Goal: Transaction & Acquisition: Purchase product/service

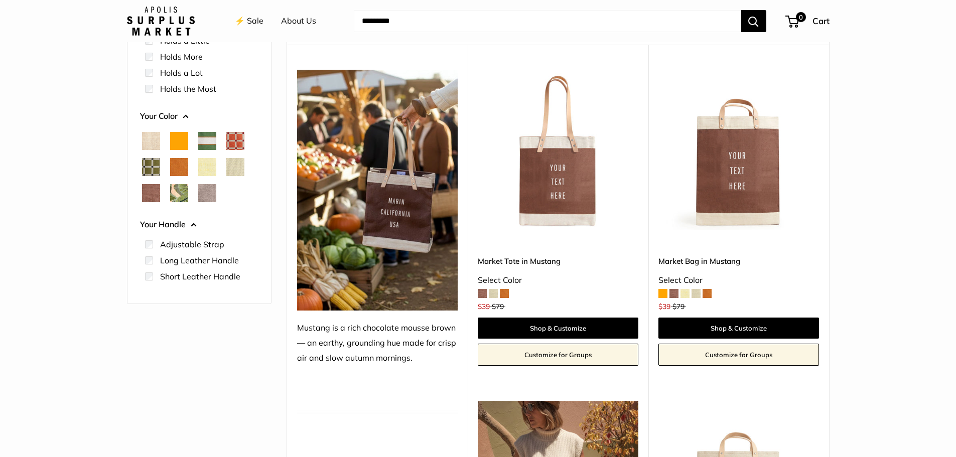
scroll to position [151, 0]
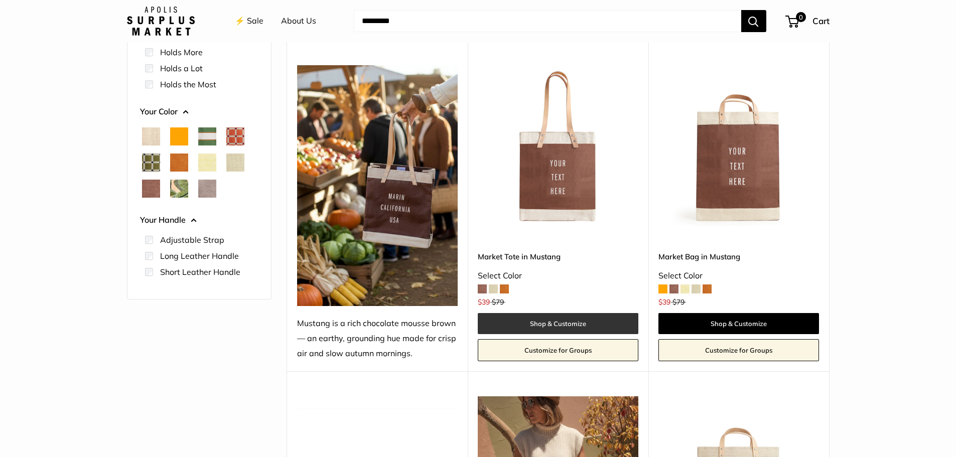
click at [590, 325] on link "Shop & Customize" at bounding box center [558, 323] width 161 height 21
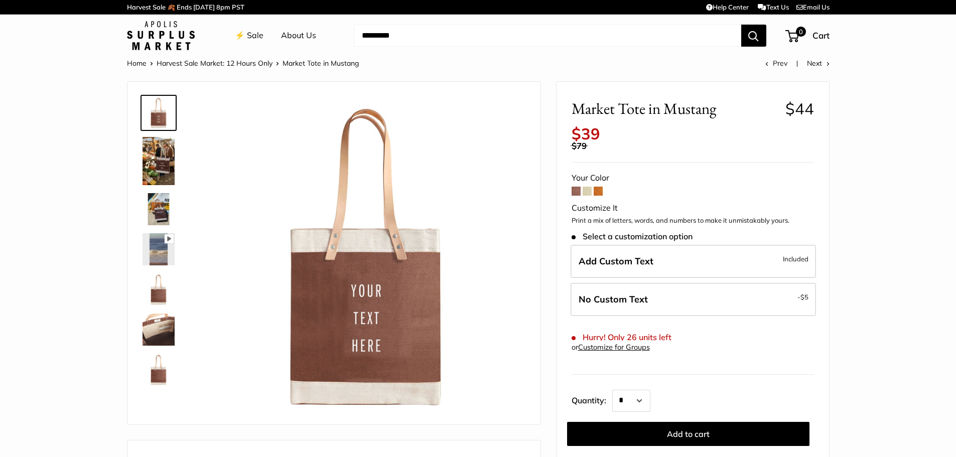
click at [587, 187] on span at bounding box center [587, 191] width 9 height 9
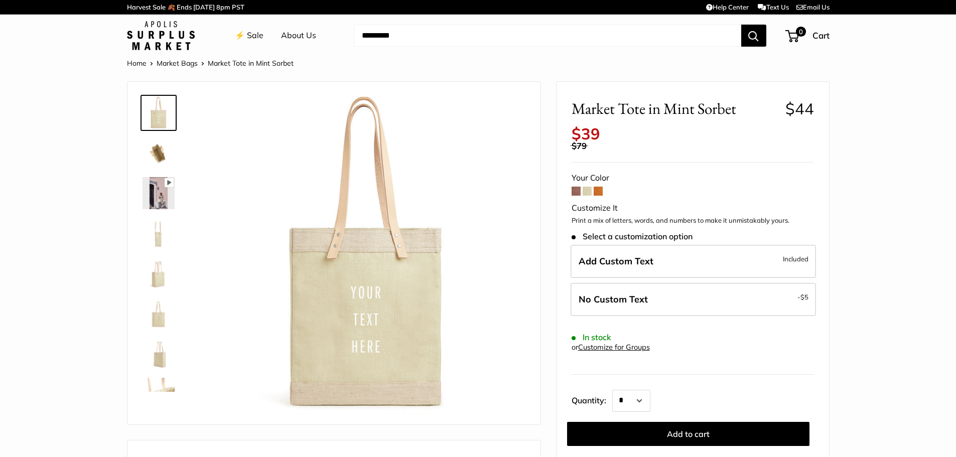
click at [599, 187] on span at bounding box center [598, 191] width 9 height 9
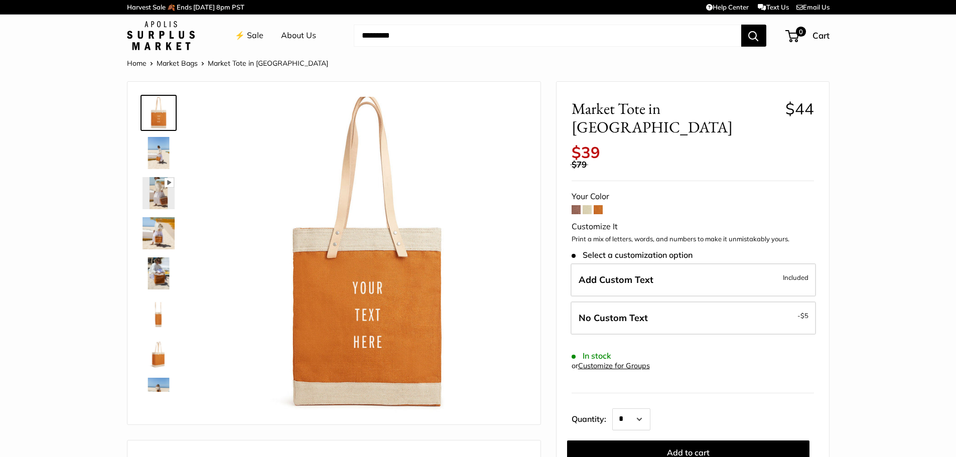
click at [587, 205] on span at bounding box center [587, 209] width 9 height 9
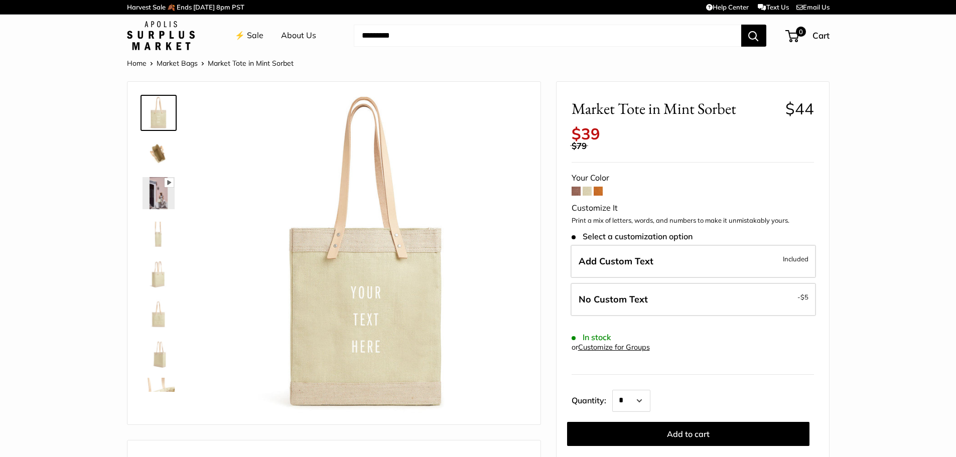
click at [576, 194] on span at bounding box center [576, 191] width 9 height 9
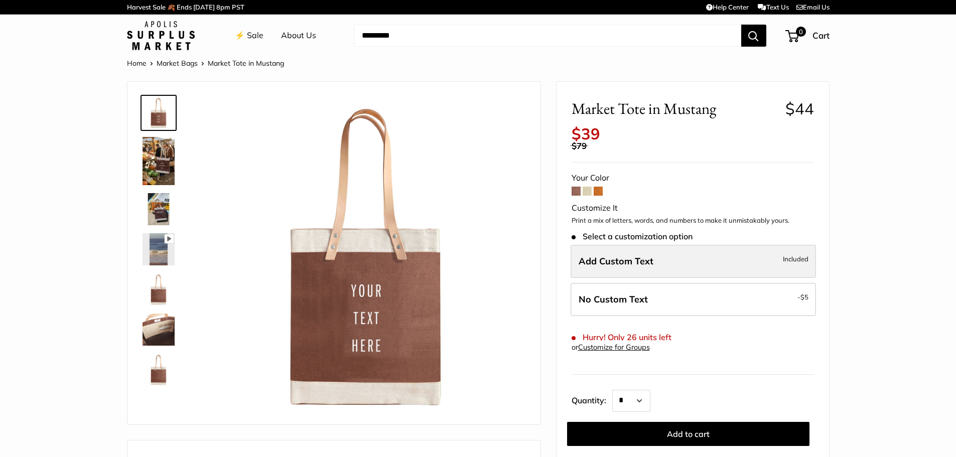
click at [627, 268] on label "Add Custom Text Included" at bounding box center [693, 261] width 245 height 33
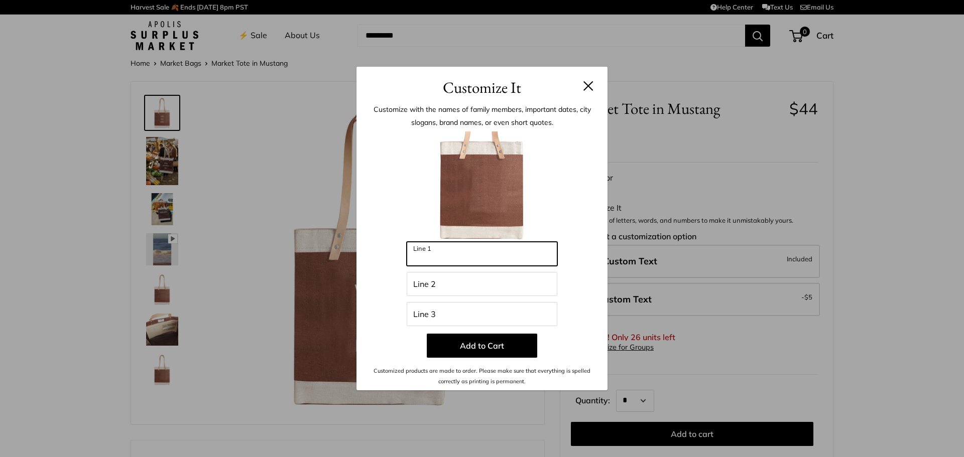
click at [541, 255] on input "Line 1" at bounding box center [482, 254] width 151 height 24
click at [584, 89] on button at bounding box center [588, 86] width 10 height 10
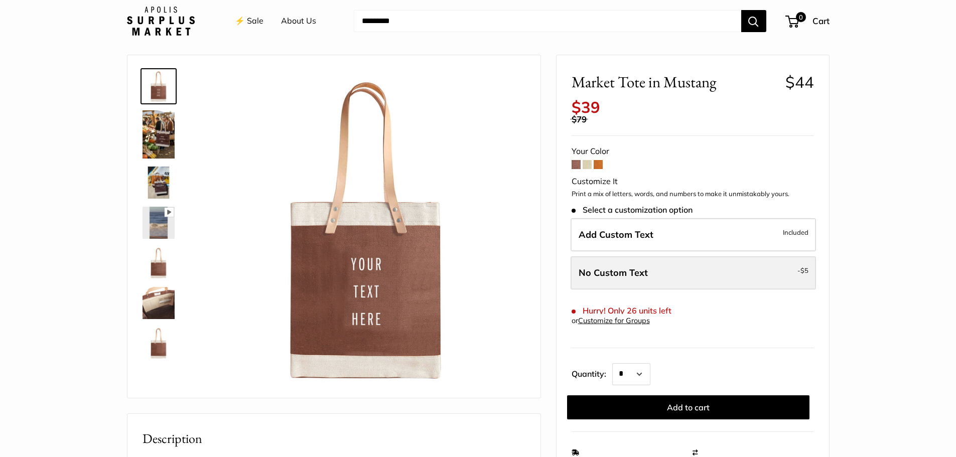
scroll to position [50, 0]
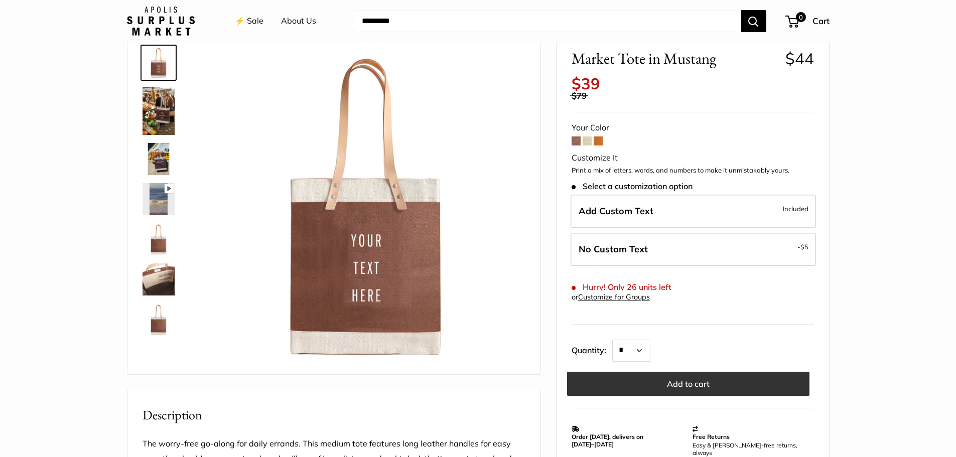
click at [692, 378] on button "Add to cart" at bounding box center [688, 384] width 242 height 24
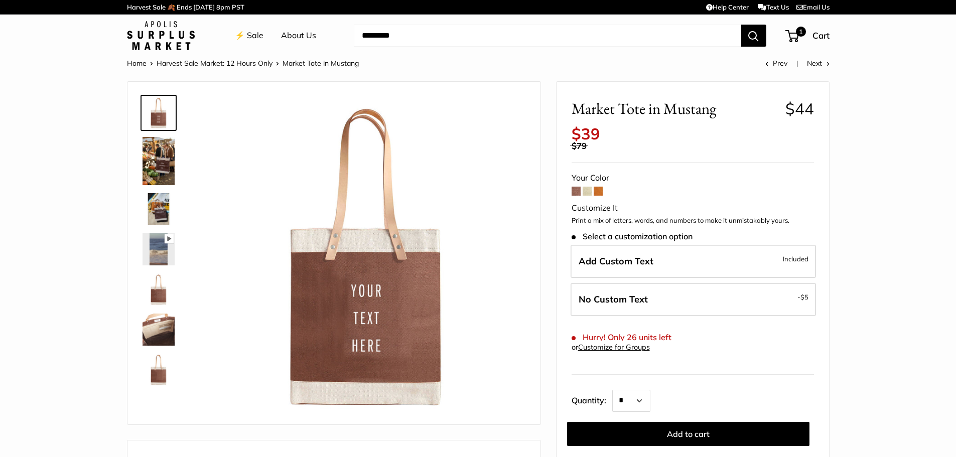
click at [235, 61] on link "Harvest Sale Market: 12 Hours Only" at bounding box center [215, 63] width 116 height 9
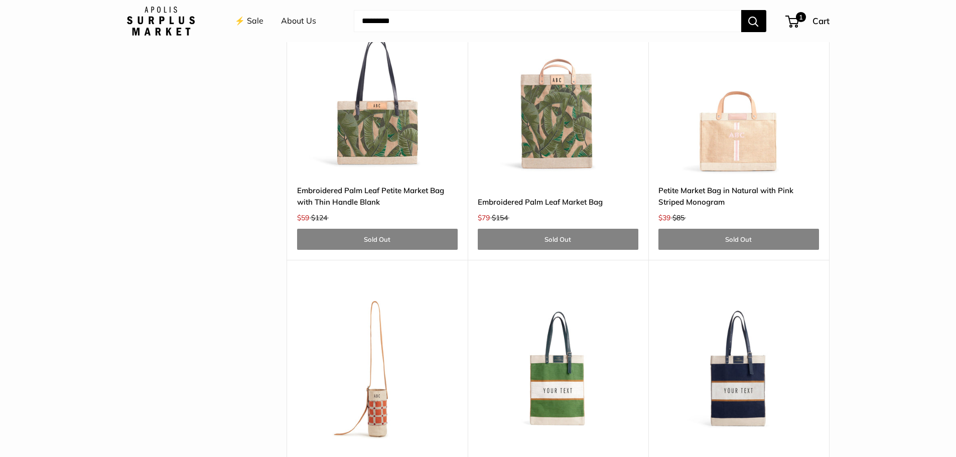
scroll to position [3012, 0]
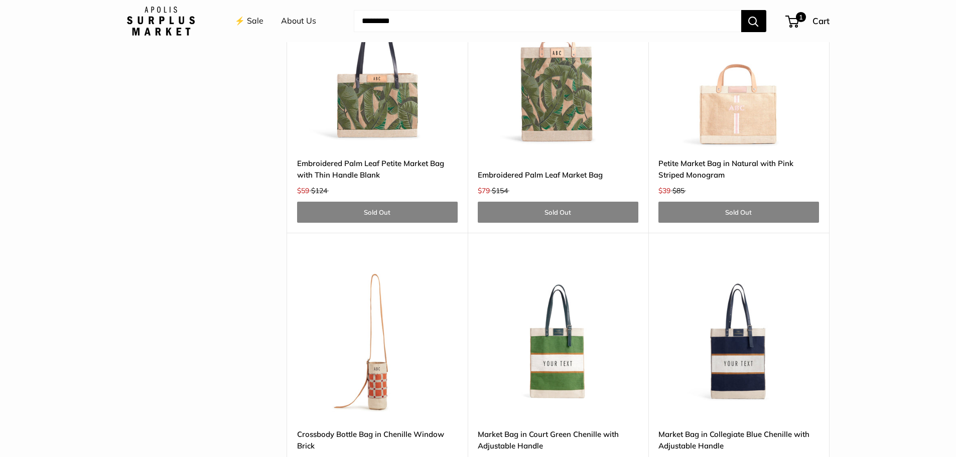
drag, startPoint x: 409, startPoint y: 277, endPoint x: 861, endPoint y: 212, distance: 456.9
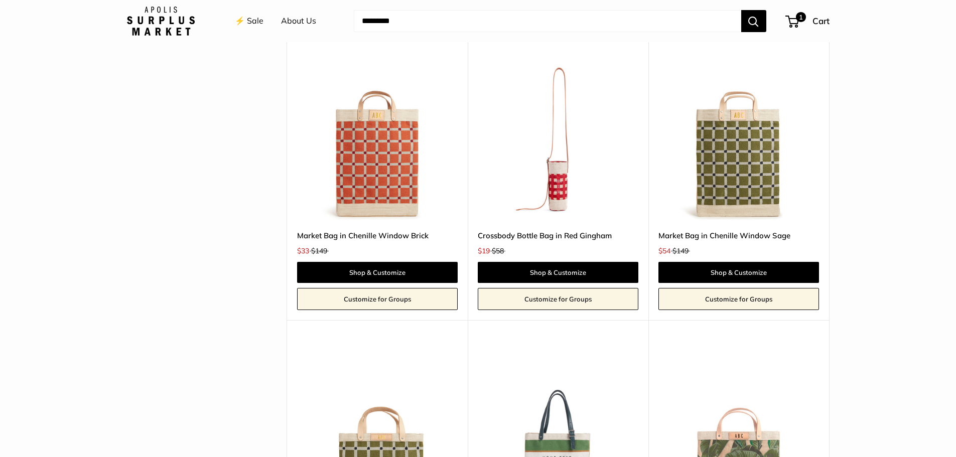
scroll to position [2360, 0]
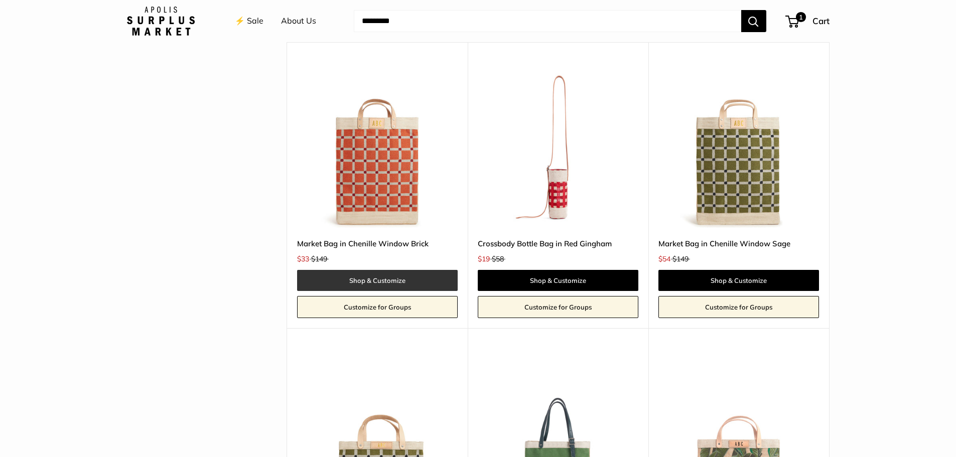
click at [374, 286] on link "Shop & Customize" at bounding box center [377, 280] width 161 height 21
click at [387, 275] on link "Shop & Customize" at bounding box center [377, 280] width 161 height 21
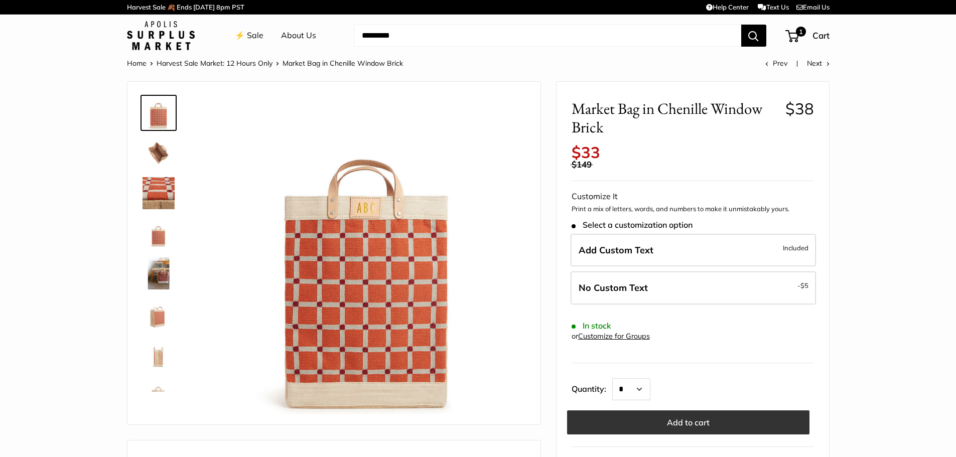
click at [698, 415] on button "Add to cart" at bounding box center [688, 423] width 242 height 24
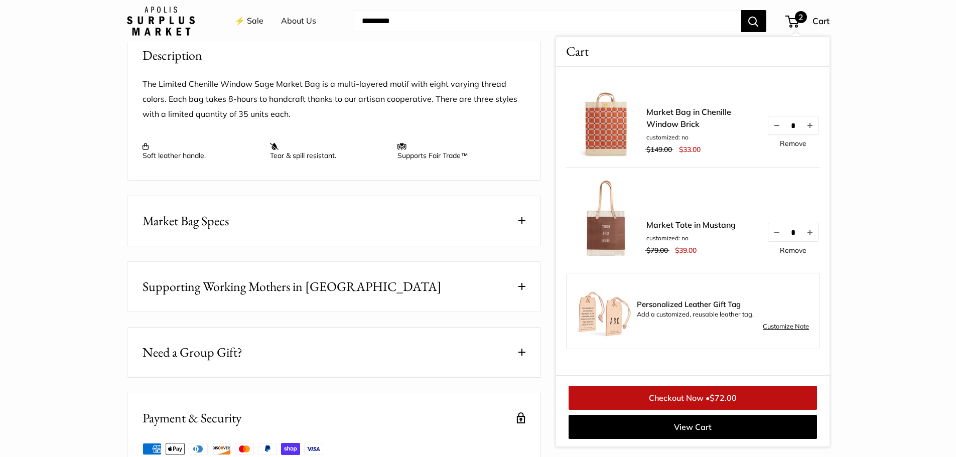
scroll to position [552, 0]
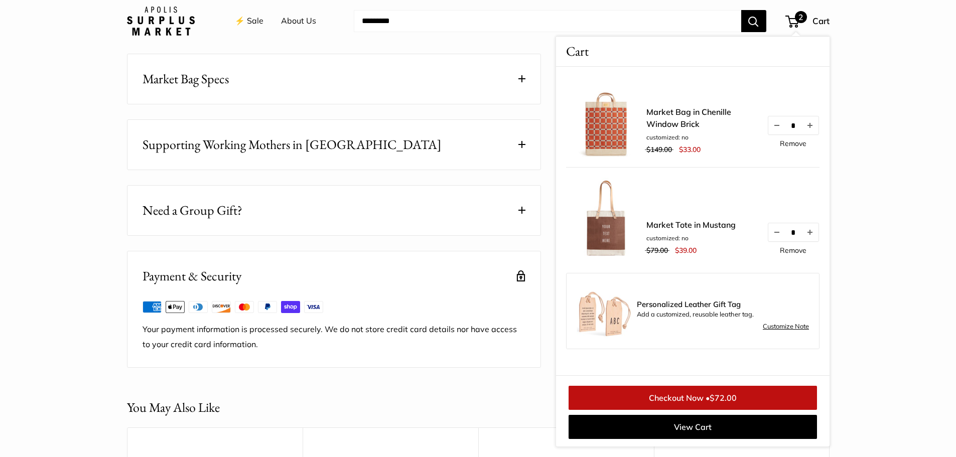
click at [637, 398] on link "Checkout Now • $72.00" at bounding box center [693, 398] width 249 height 24
